Goal: Check status: Check status

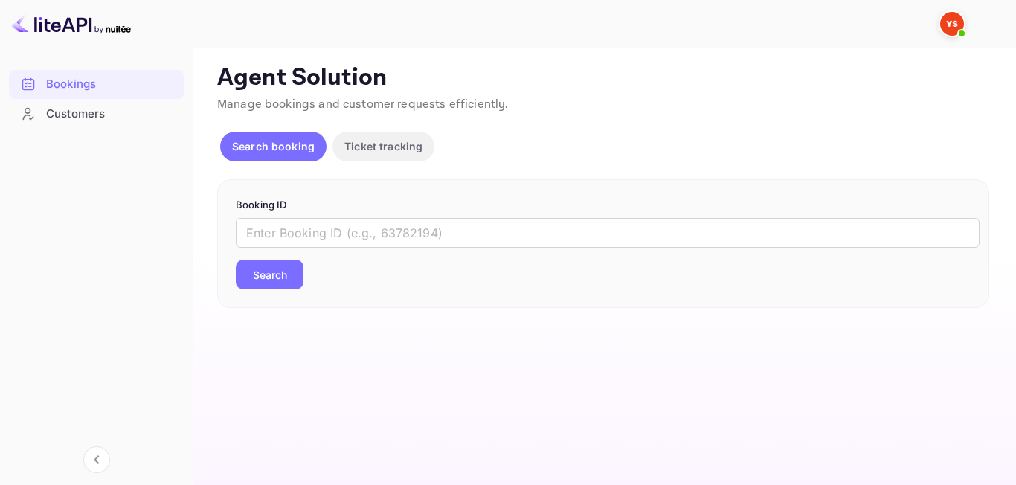
click at [271, 286] on button "Search" at bounding box center [270, 275] width 68 height 30
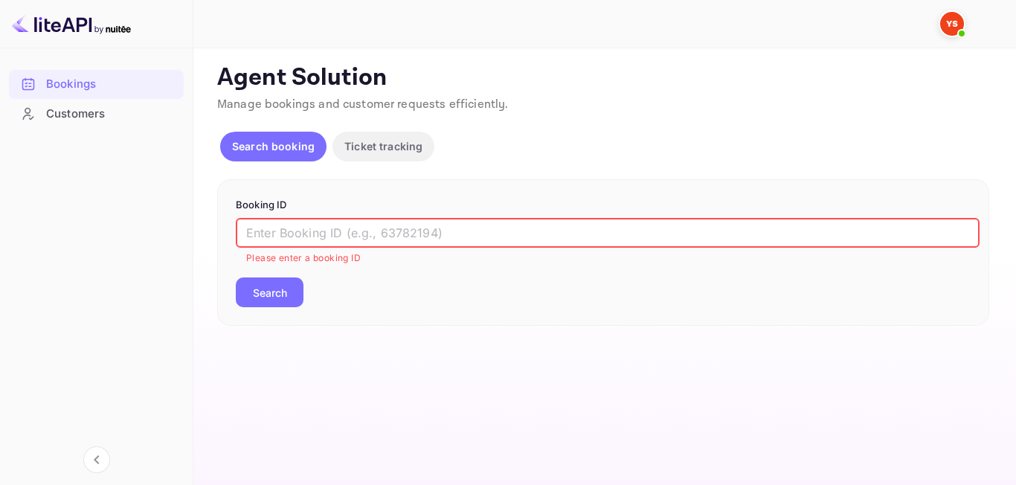
paste input "8052106"
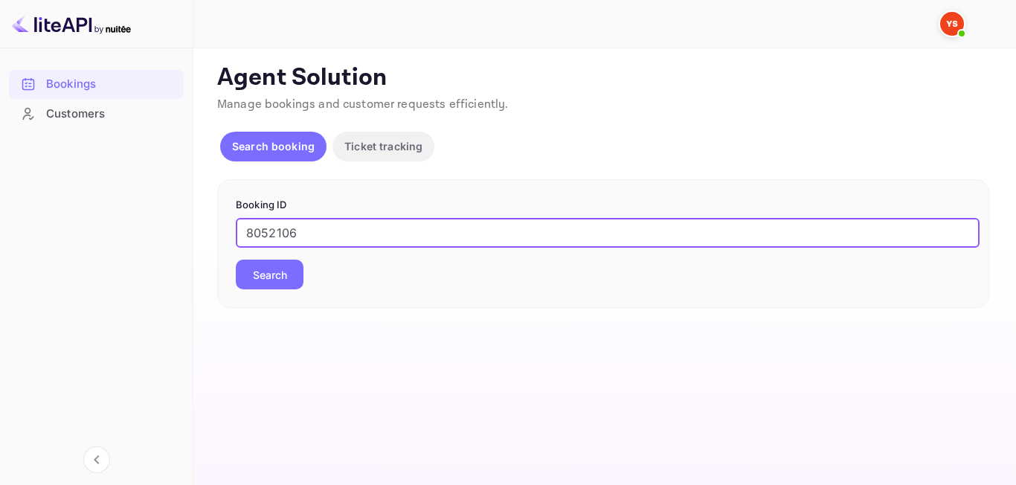
type input "8052106"
click at [260, 275] on button "Search" at bounding box center [270, 275] width 68 height 30
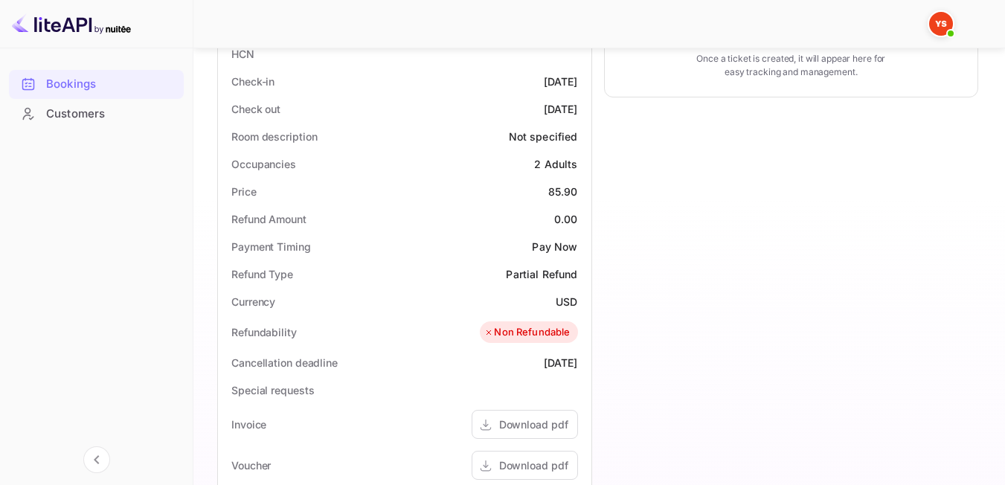
scroll to position [376, 0]
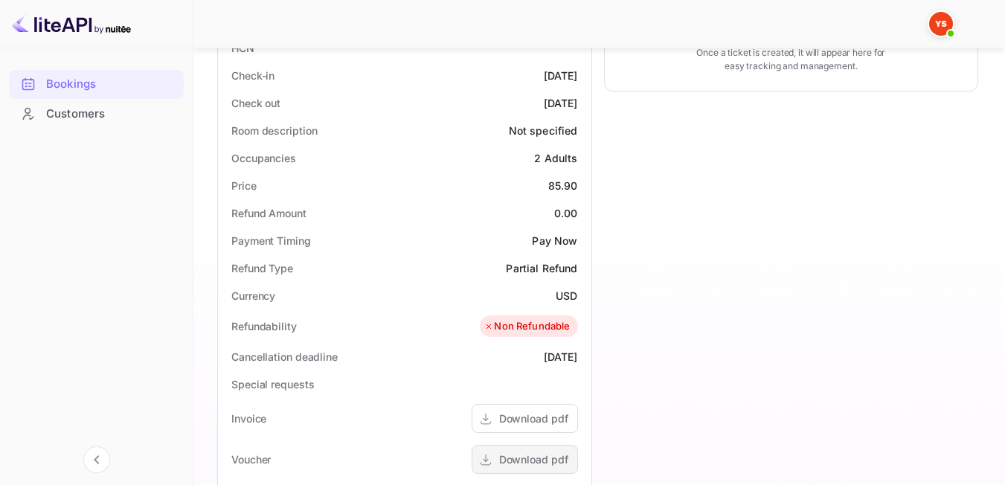
click at [531, 458] on div "Download pdf" at bounding box center [533, 460] width 69 height 16
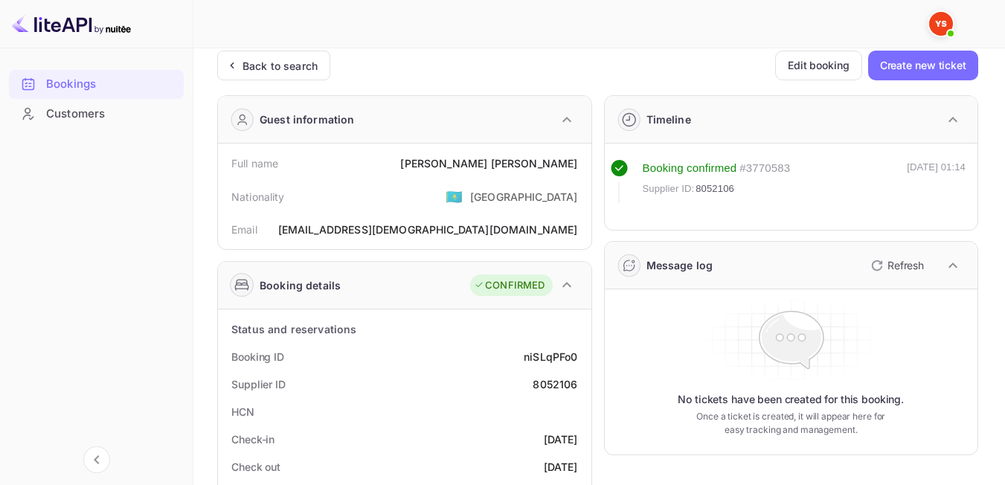
scroll to position [0, 0]
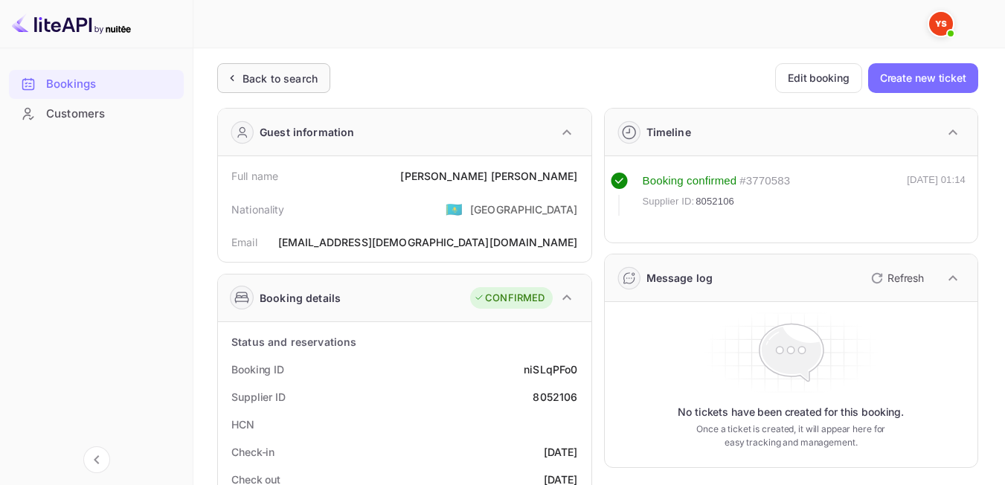
click at [269, 88] on div "Back to search" at bounding box center [273, 78] width 113 height 30
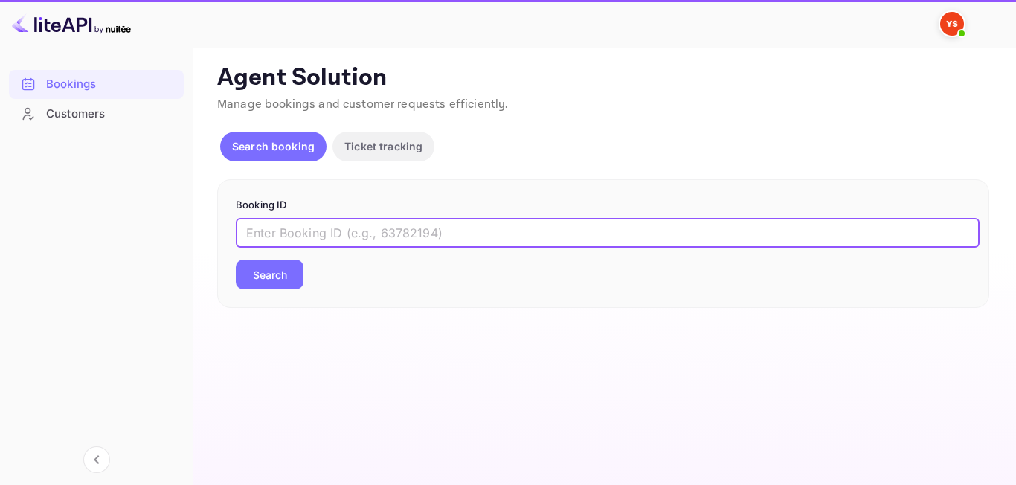
paste input "8722046"
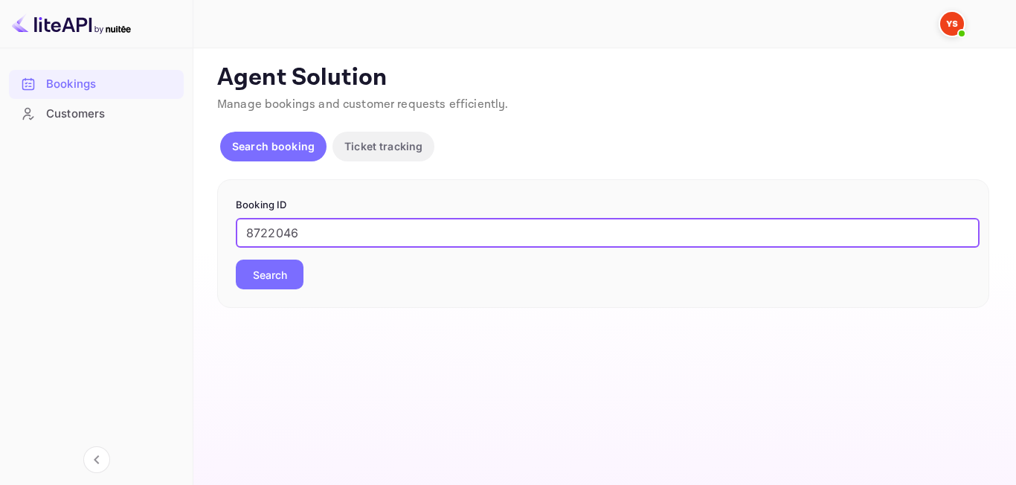
type input "8722046"
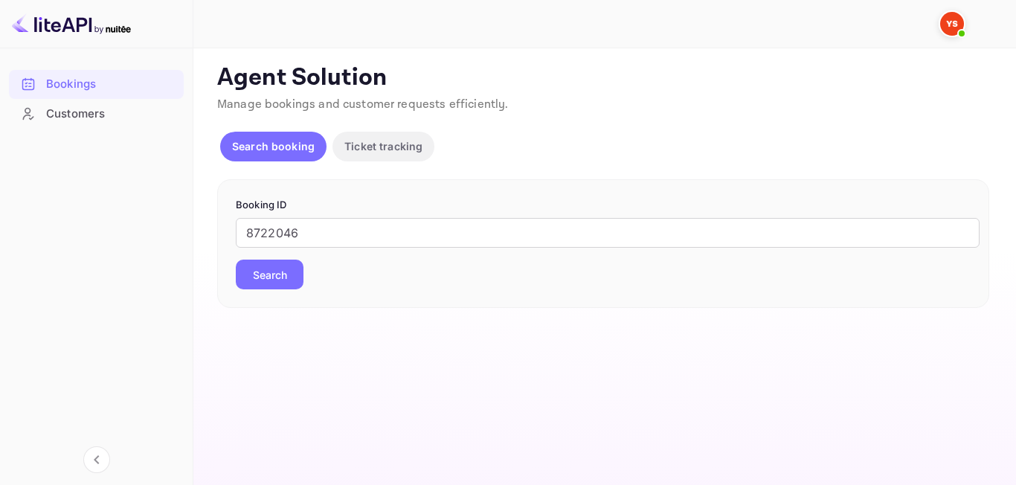
click at [283, 274] on button "Search" at bounding box center [270, 275] width 68 height 30
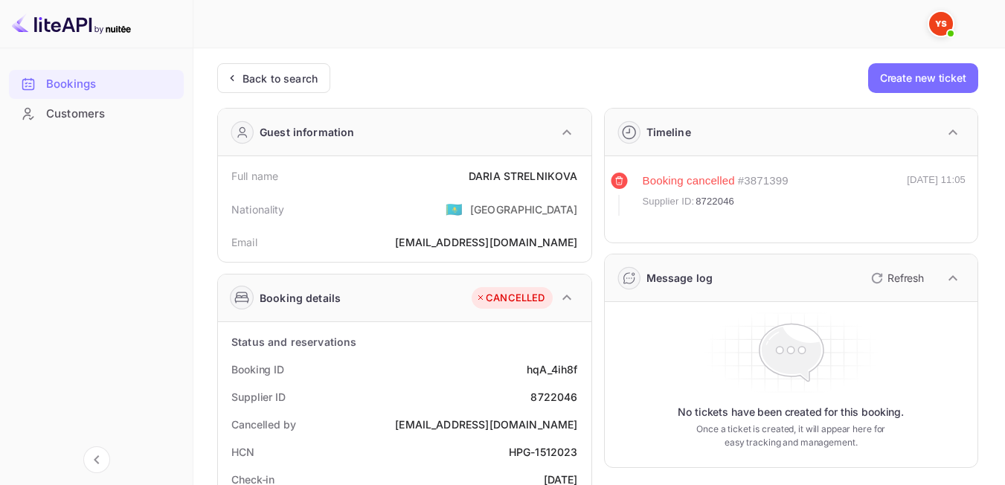
click at [253, 89] on div "Back to search" at bounding box center [273, 78] width 113 height 30
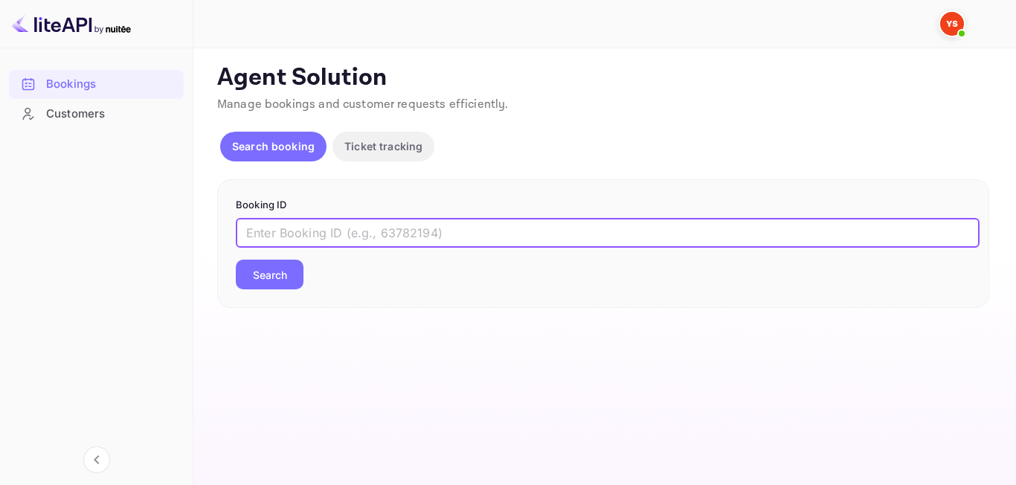
paste input "8866187"
type input "8866187"
click at [269, 284] on button "Search" at bounding box center [270, 275] width 68 height 30
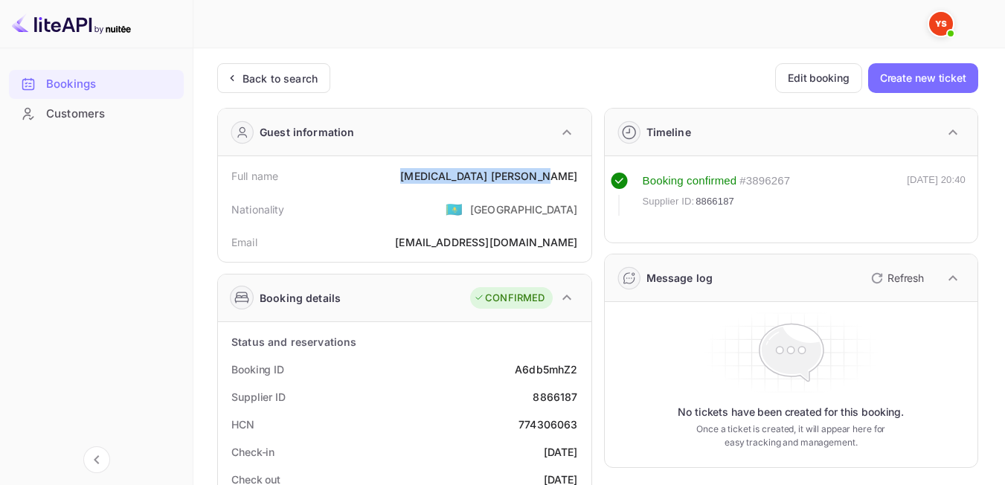
drag, startPoint x: 480, startPoint y: 176, endPoint x: 583, endPoint y: 176, distance: 103.4
click at [583, 176] on div "Full name [MEDICAL_DATA][PERSON_NAME]" at bounding box center [405, 176] width 362 height 28
drag, startPoint x: 414, startPoint y: 213, endPoint x: 407, endPoint y: 150, distance: 62.9
click at [414, 213] on div "Nationality 🇰🇿 [DEMOGRAPHIC_DATA]" at bounding box center [405, 209] width 362 height 39
click at [283, 77] on div "Back to search" at bounding box center [280, 79] width 75 height 16
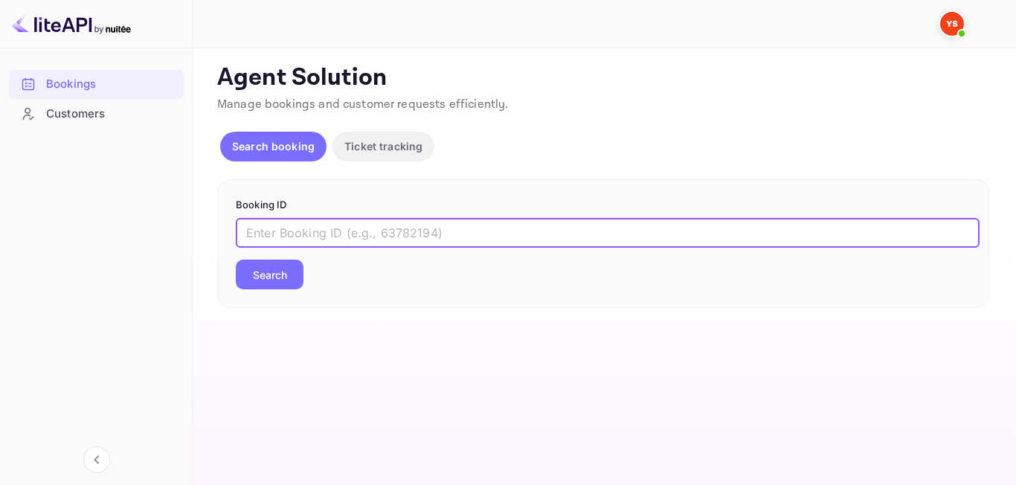
paste input "9285473"
type input "9285473"
click at [266, 301] on div "Booking ID 9285473 ​ Search" at bounding box center [603, 243] width 772 height 129
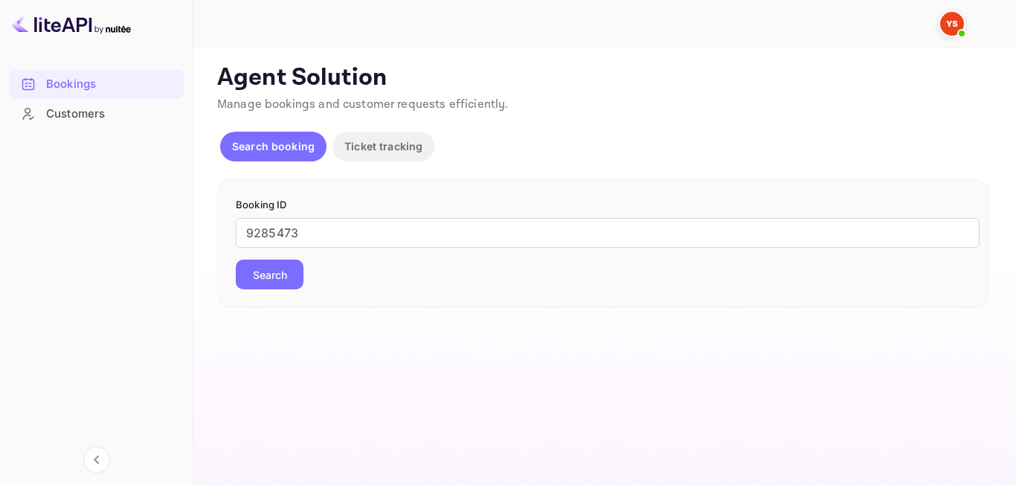
click at [269, 275] on button "Search" at bounding box center [270, 275] width 68 height 30
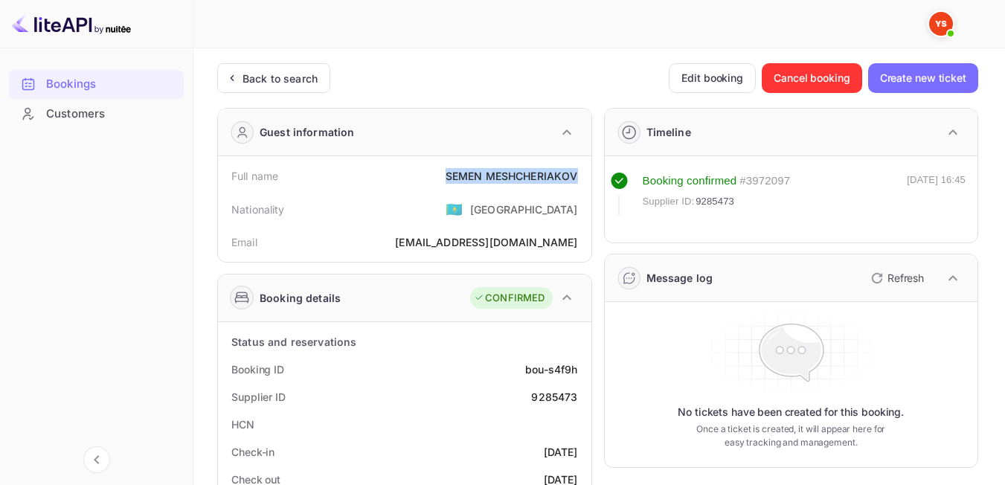
drag, startPoint x: 438, startPoint y: 176, endPoint x: 580, endPoint y: 173, distance: 142.1
click at [580, 173] on div "Full name [PERSON_NAME]" at bounding box center [405, 176] width 362 height 28
click at [440, 228] on div "Nationality 🇰🇿 [DEMOGRAPHIC_DATA]" at bounding box center [405, 209] width 362 height 39
click at [311, 78] on div "Back to search" at bounding box center [280, 79] width 75 height 16
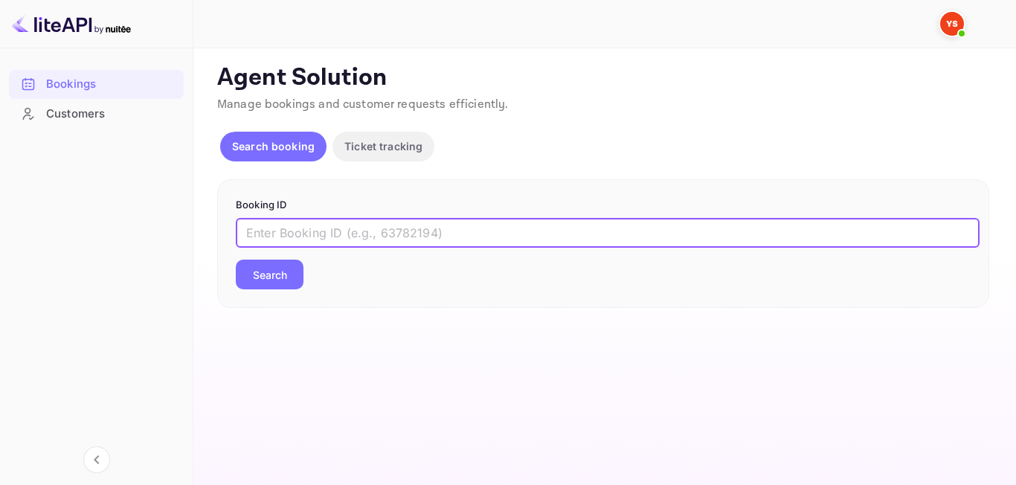
paste input "9058427"
type input "9058427"
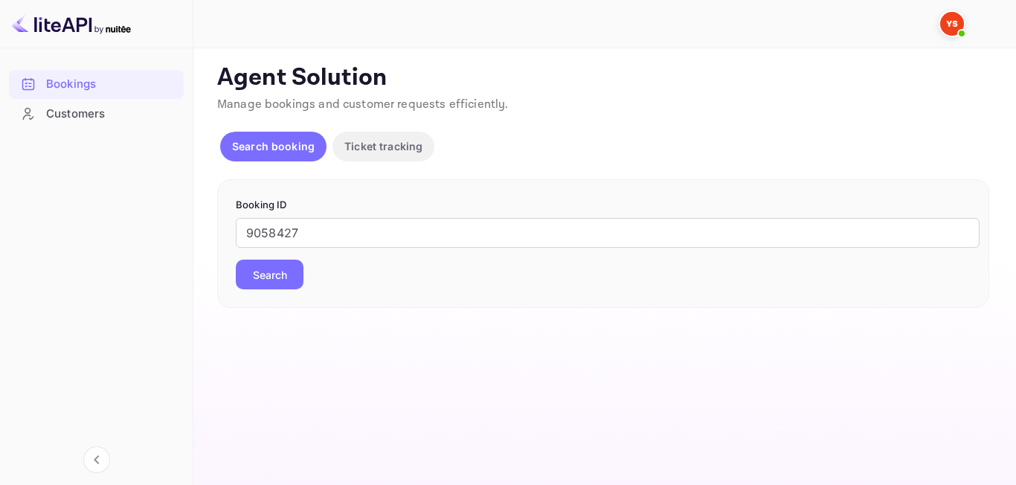
click at [278, 268] on button "Search" at bounding box center [270, 275] width 68 height 30
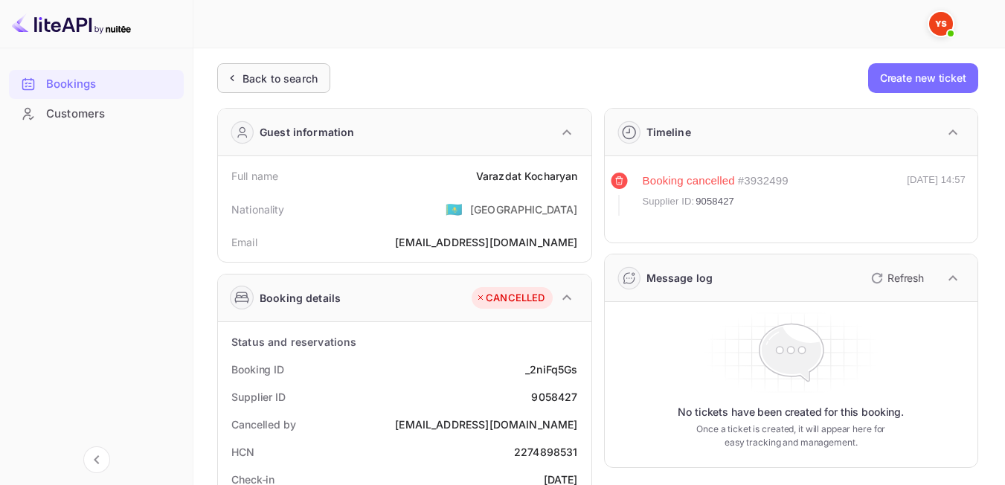
drag, startPoint x: 243, startPoint y: 102, endPoint x: 243, endPoint y: 80, distance: 22.3
click at [243, 80] on div "Back to search" at bounding box center [280, 79] width 75 height 16
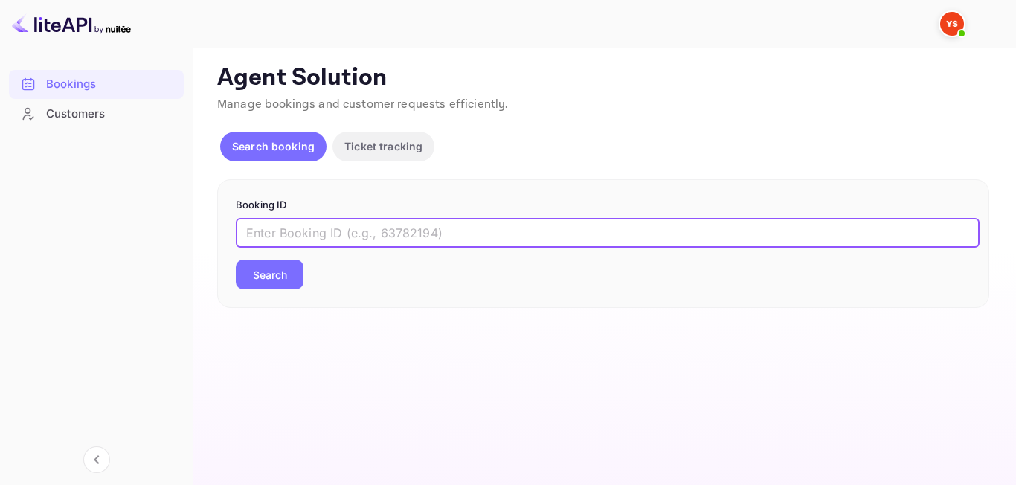
paste input "8581334"
type input "8581334"
click at [263, 284] on button "Search" at bounding box center [270, 275] width 68 height 30
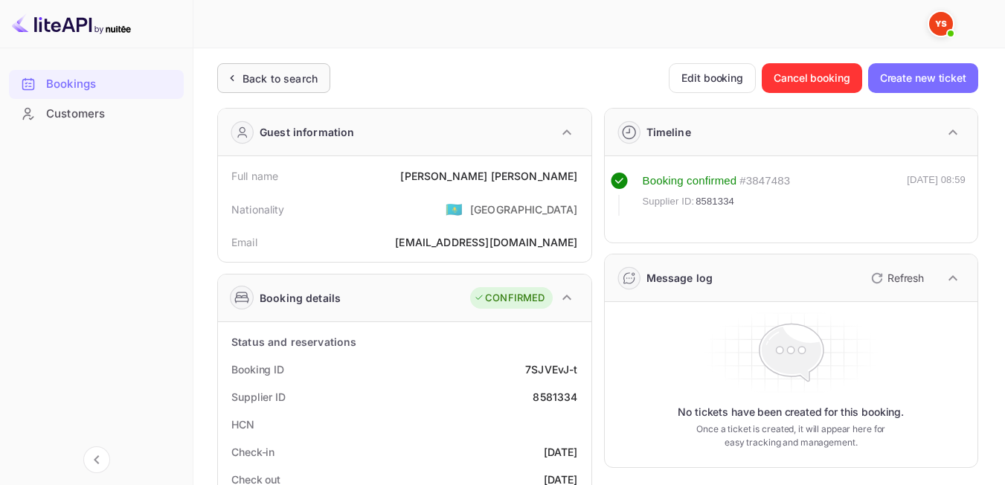
click at [283, 73] on div "Back to search" at bounding box center [280, 79] width 75 height 16
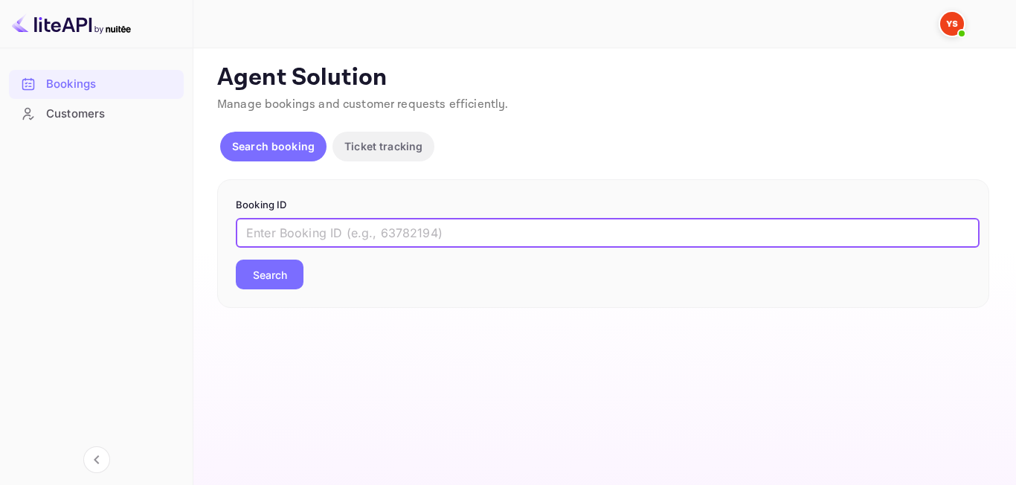
paste input "8131142"
type input "8131142"
click at [261, 274] on button "Search" at bounding box center [270, 275] width 68 height 30
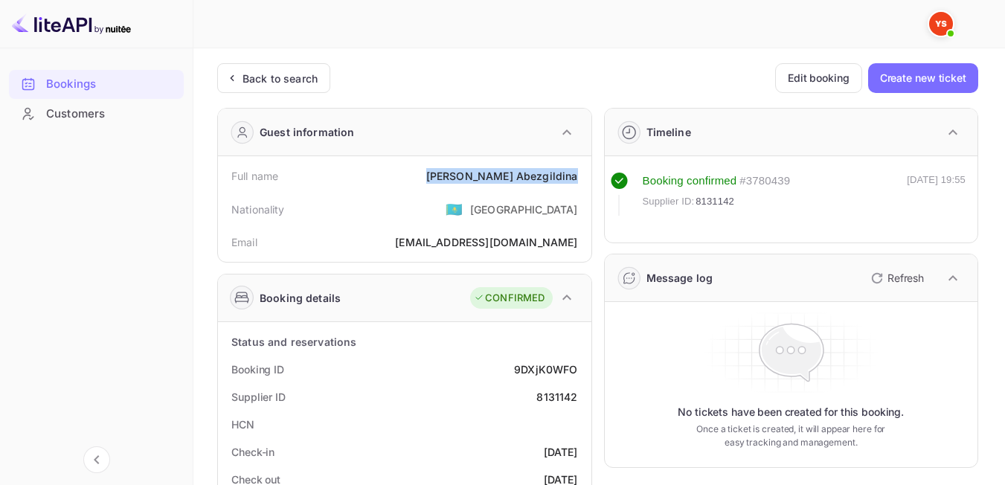
drag, startPoint x: 476, startPoint y: 179, endPoint x: 579, endPoint y: 180, distance: 102.7
click at [579, 180] on div "Full name [PERSON_NAME]" at bounding box center [405, 176] width 362 height 28
click at [421, 204] on div "Nationality 🇰🇿 [DEMOGRAPHIC_DATA]" at bounding box center [405, 209] width 362 height 39
click at [265, 66] on div "Back to search" at bounding box center [273, 78] width 113 height 30
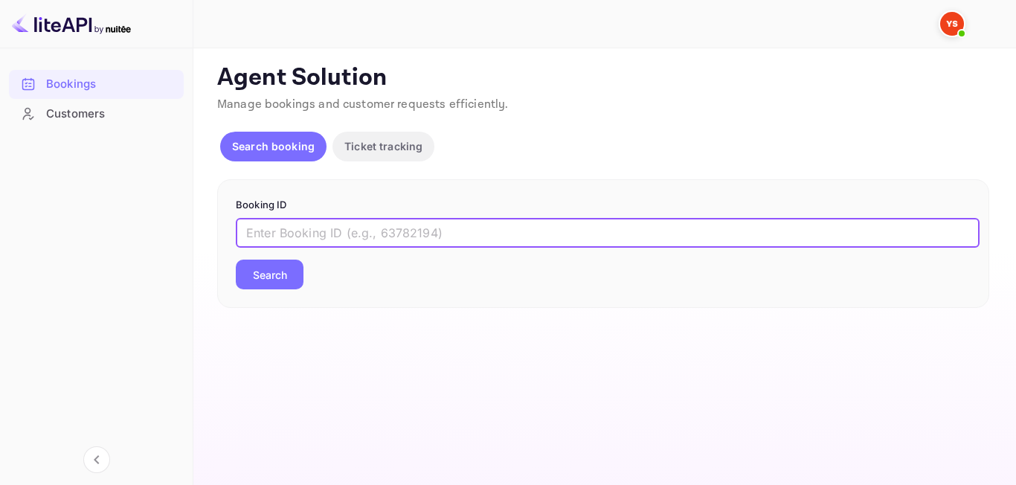
paste input "9362990"
type input "9362990"
click at [274, 286] on button "Search" at bounding box center [270, 275] width 68 height 30
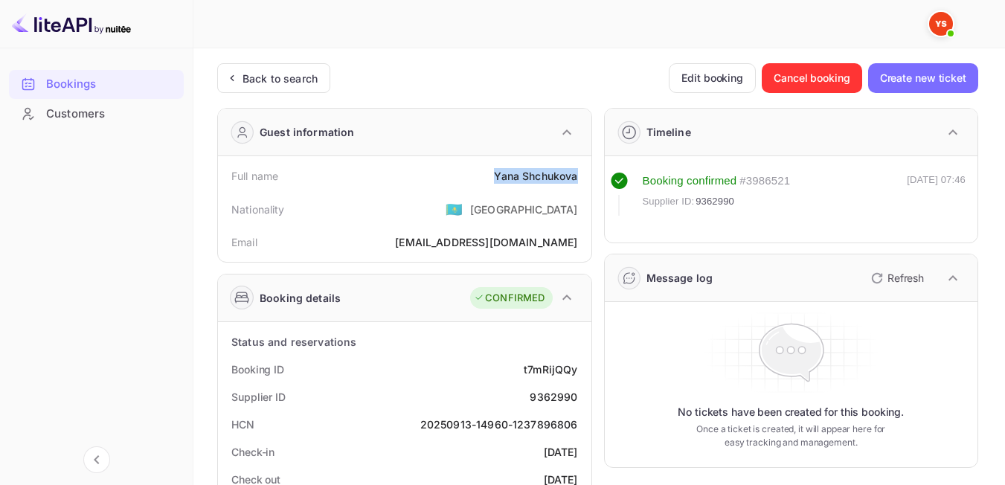
drag, startPoint x: 488, startPoint y: 179, endPoint x: 581, endPoint y: 184, distance: 93.1
click at [581, 184] on div "Full name [PERSON_NAME]" at bounding box center [405, 176] width 362 height 28
click at [433, 209] on div "Nationality 🇰🇿 [DEMOGRAPHIC_DATA]" at bounding box center [405, 209] width 362 height 39
